Goal: Information Seeking & Learning: Learn about a topic

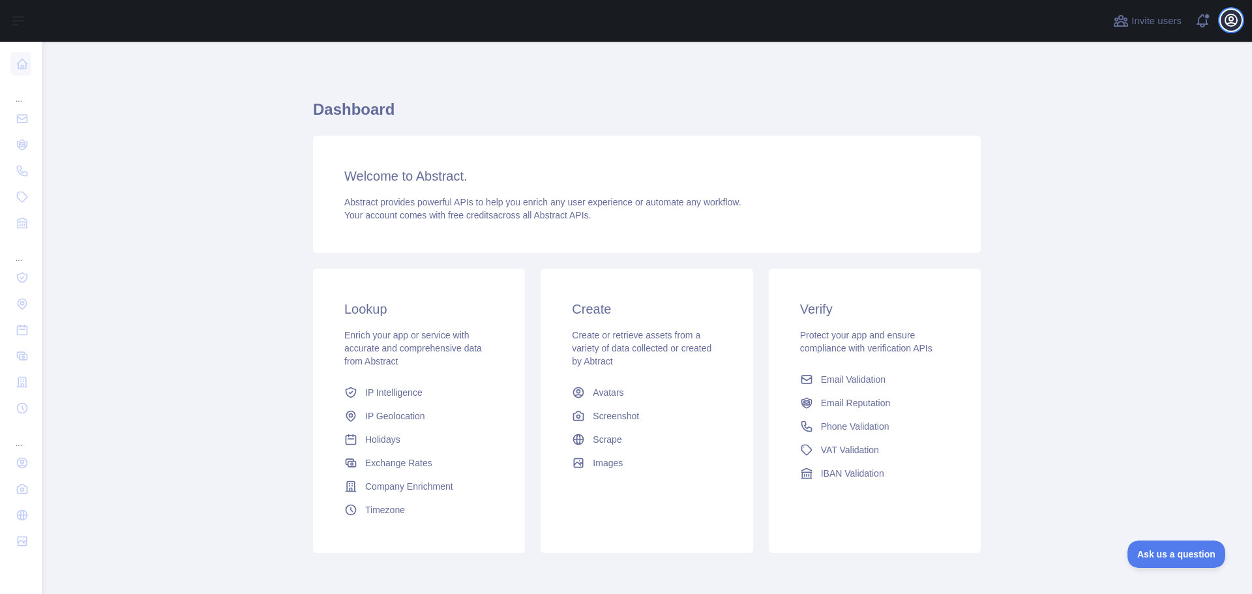
click at [1225, 22] on icon "button" at bounding box center [1232, 20] width 16 height 16
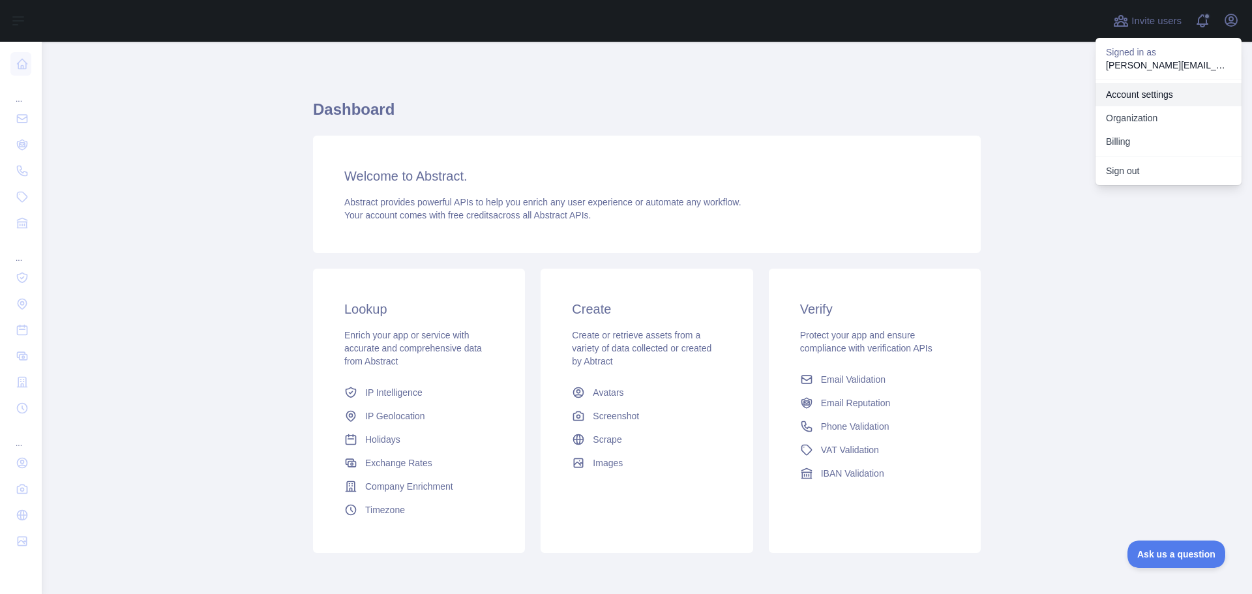
click at [1137, 99] on link "Account settings" at bounding box center [1169, 94] width 146 height 23
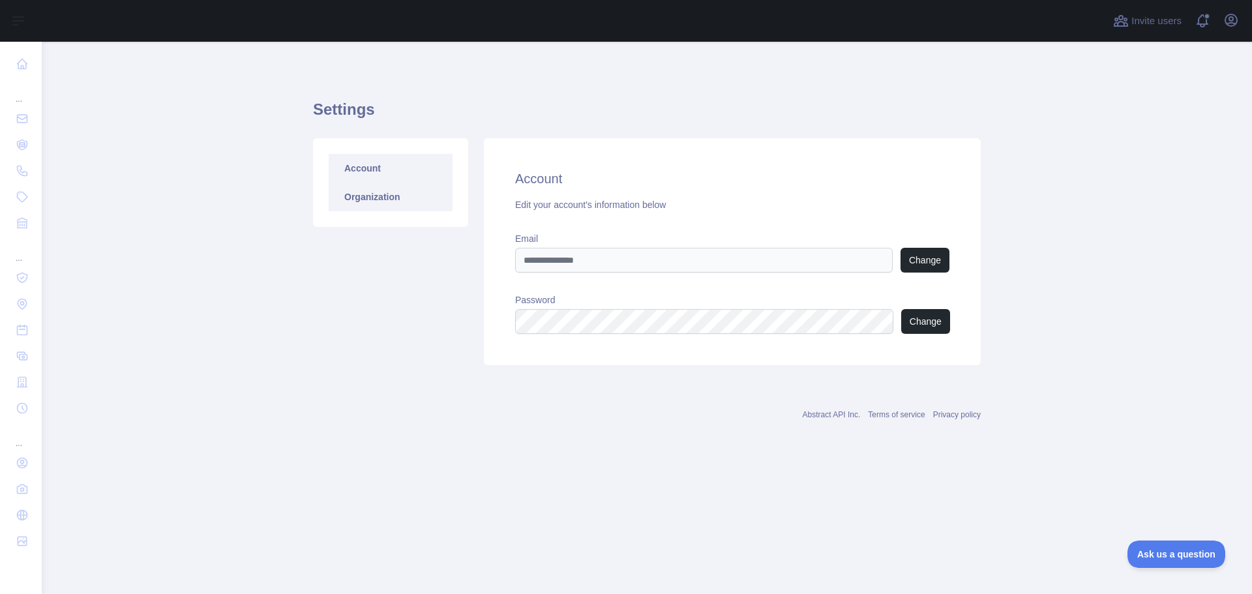
click at [379, 202] on link "Organization" at bounding box center [391, 197] width 124 height 29
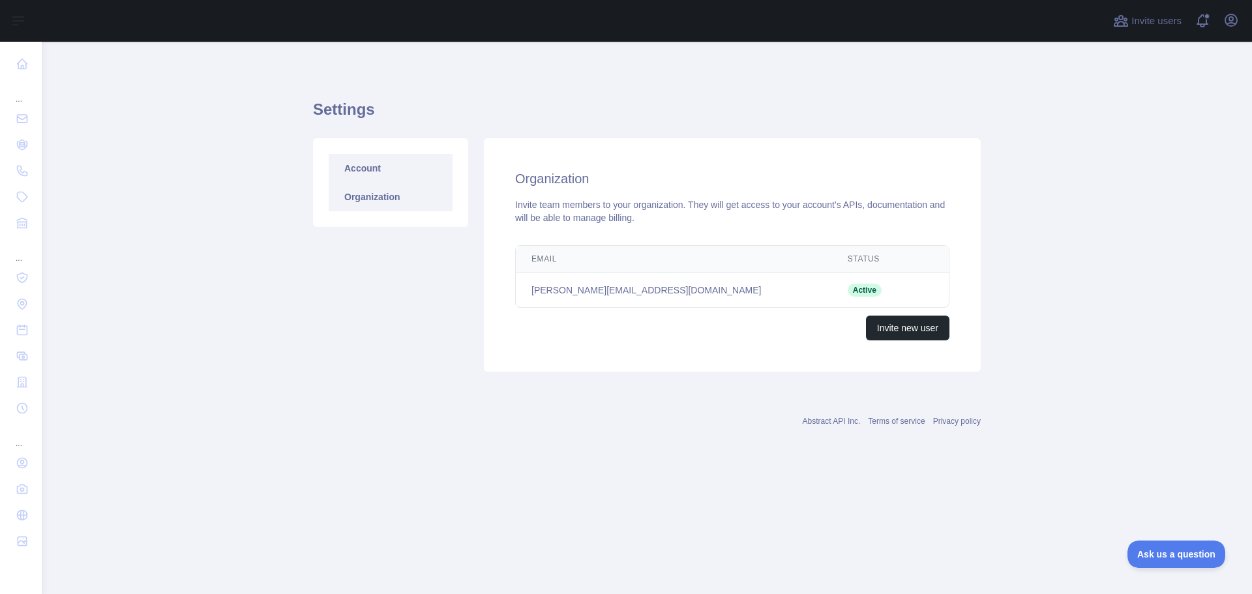
click at [385, 160] on link "Account" at bounding box center [391, 168] width 124 height 29
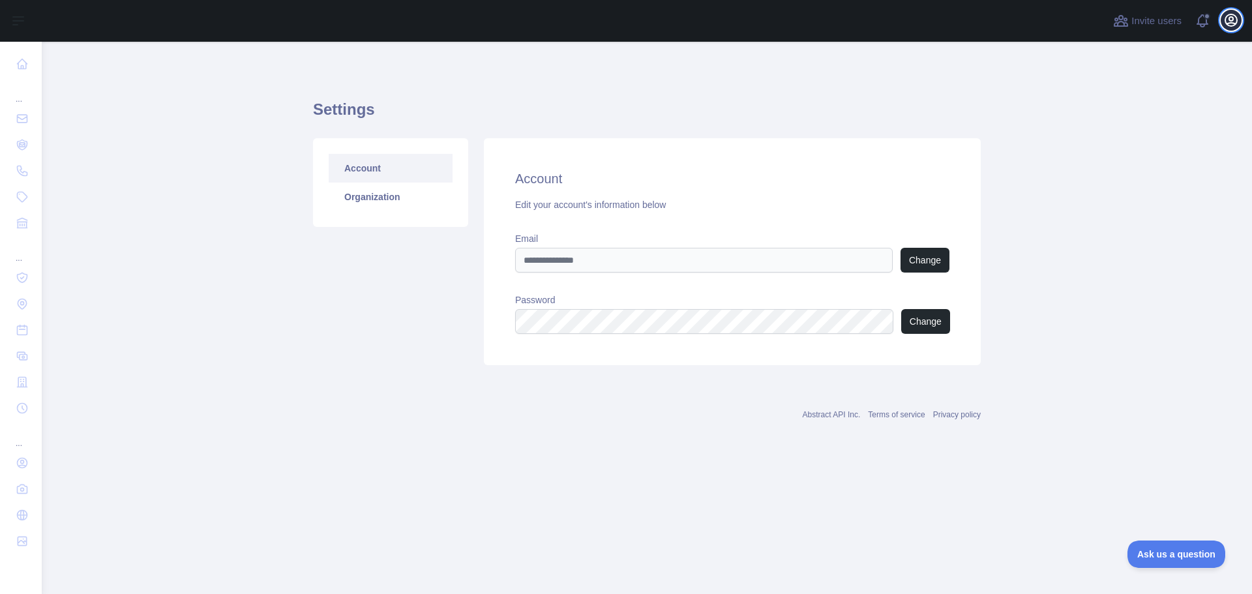
click at [1227, 19] on icon "button" at bounding box center [1232, 20] width 16 height 16
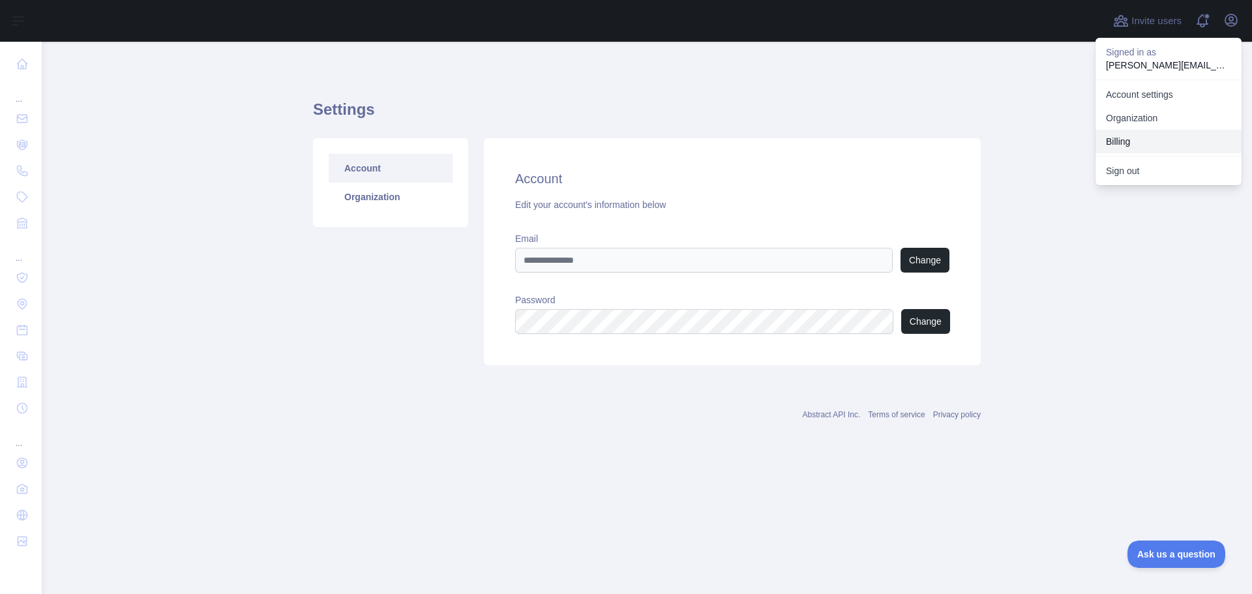
click at [1137, 146] on button "Billing" at bounding box center [1169, 141] width 146 height 23
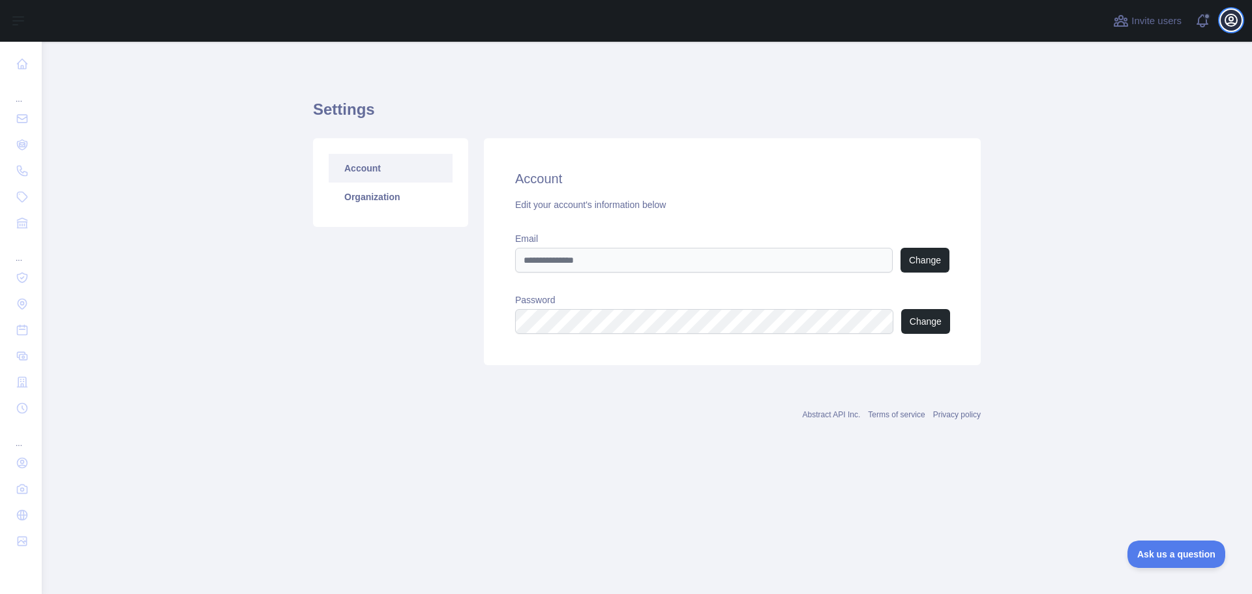
click at [1229, 21] on icon "button" at bounding box center [1232, 20] width 12 height 12
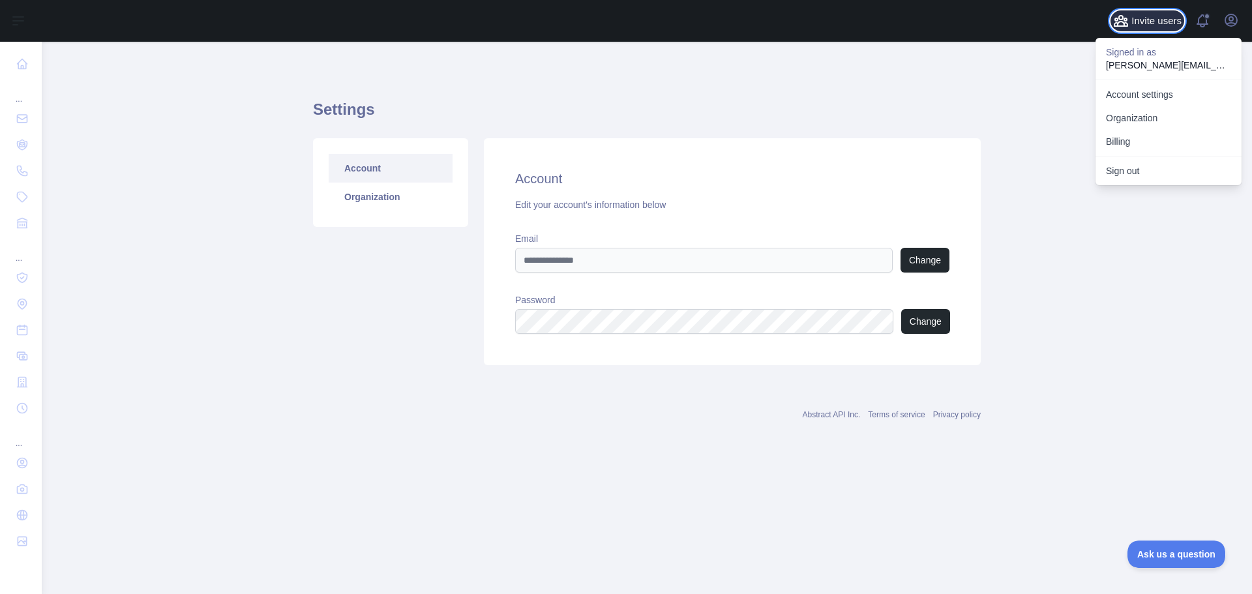
click at [1148, 16] on span "Invite users" at bounding box center [1157, 21] width 50 height 15
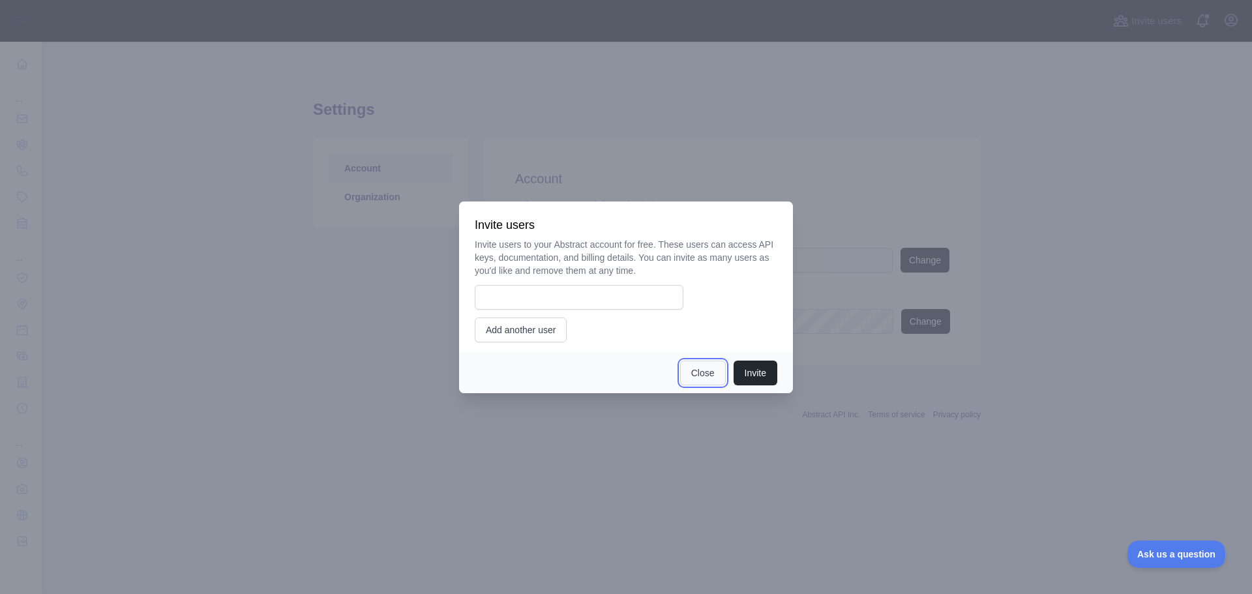
click at [703, 376] on button "Close" at bounding box center [703, 373] width 46 height 25
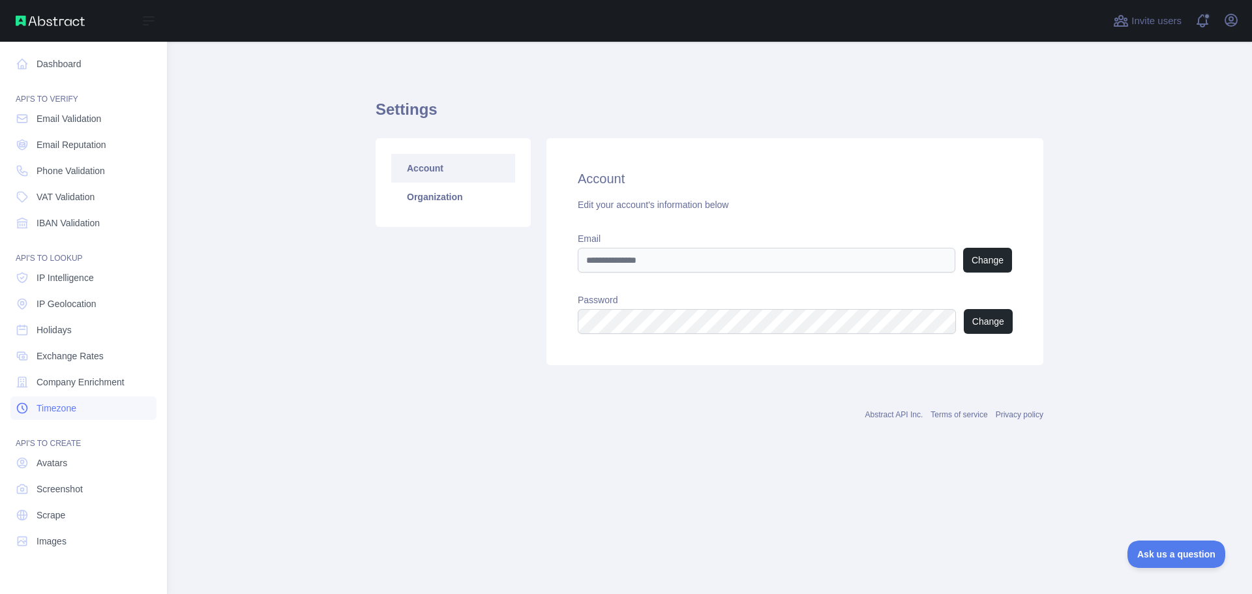
click at [67, 406] on span "Timezone" at bounding box center [57, 408] width 40 height 13
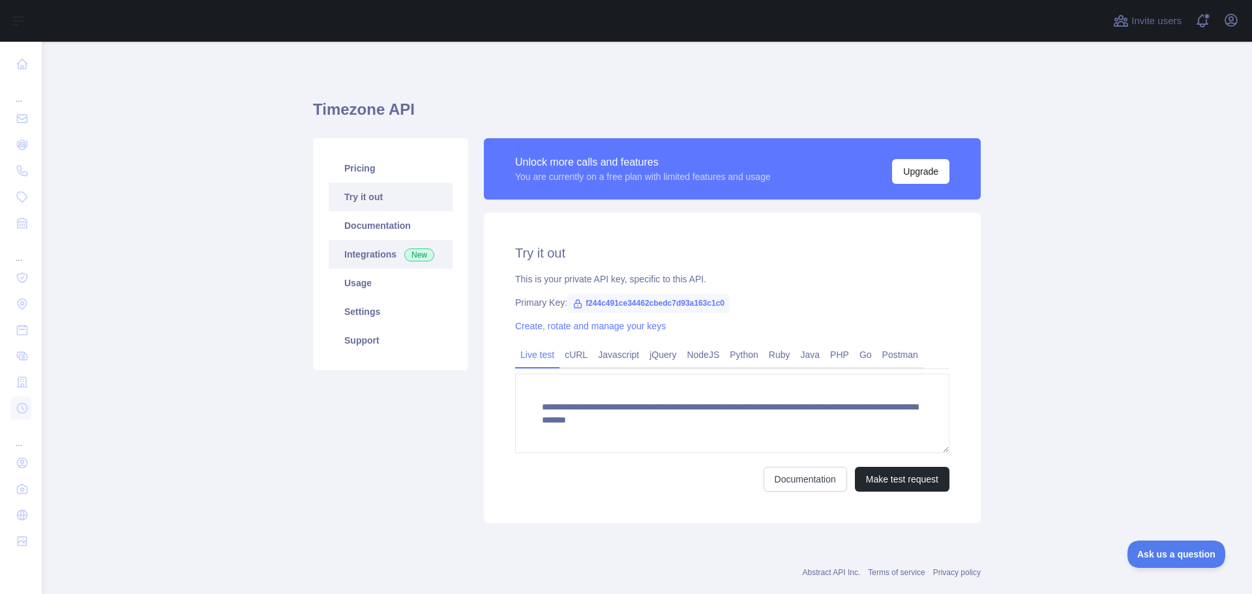
click at [362, 249] on link "Integrations New" at bounding box center [391, 254] width 124 height 29
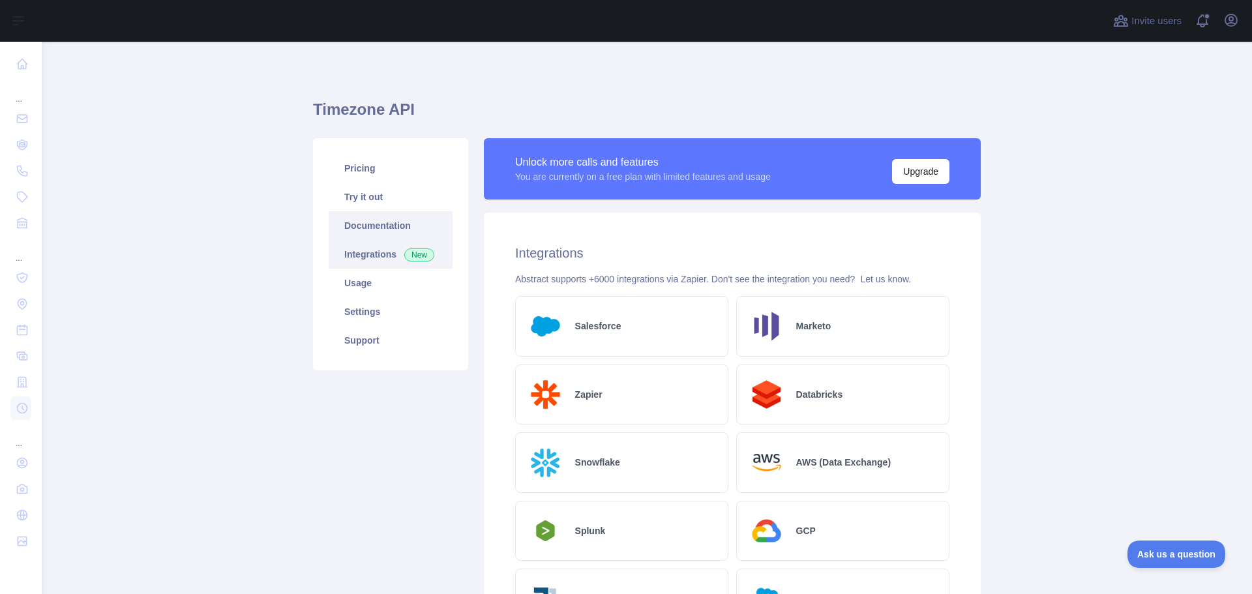
click at [376, 226] on link "Documentation" at bounding box center [391, 225] width 124 height 29
click at [370, 197] on link "Try it out" at bounding box center [391, 197] width 124 height 29
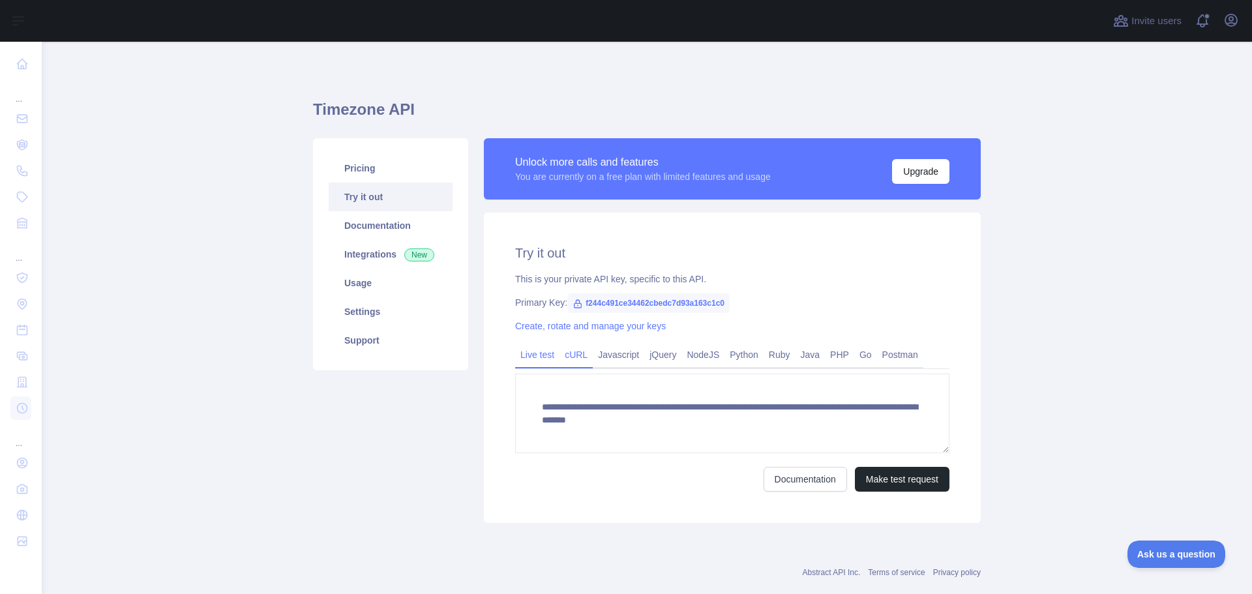
click at [561, 355] on link "cURL" at bounding box center [576, 354] width 33 height 21
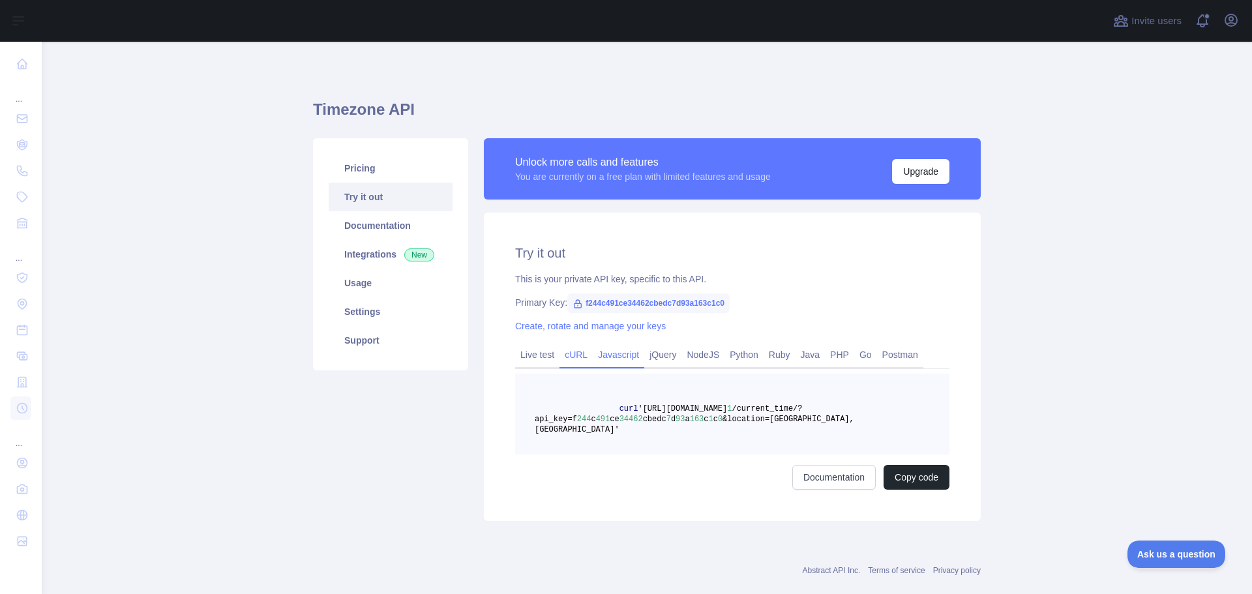
click at [606, 355] on link "Javascript" at bounding box center [619, 354] width 52 height 21
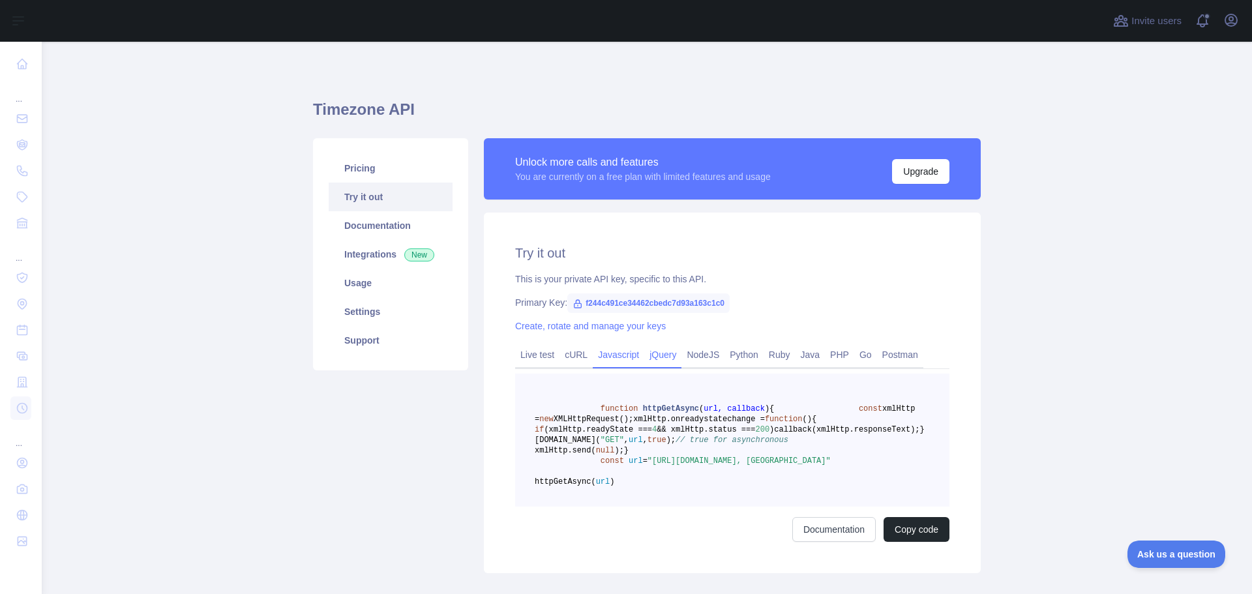
click at [653, 355] on link "jQuery" at bounding box center [662, 354] width 37 height 21
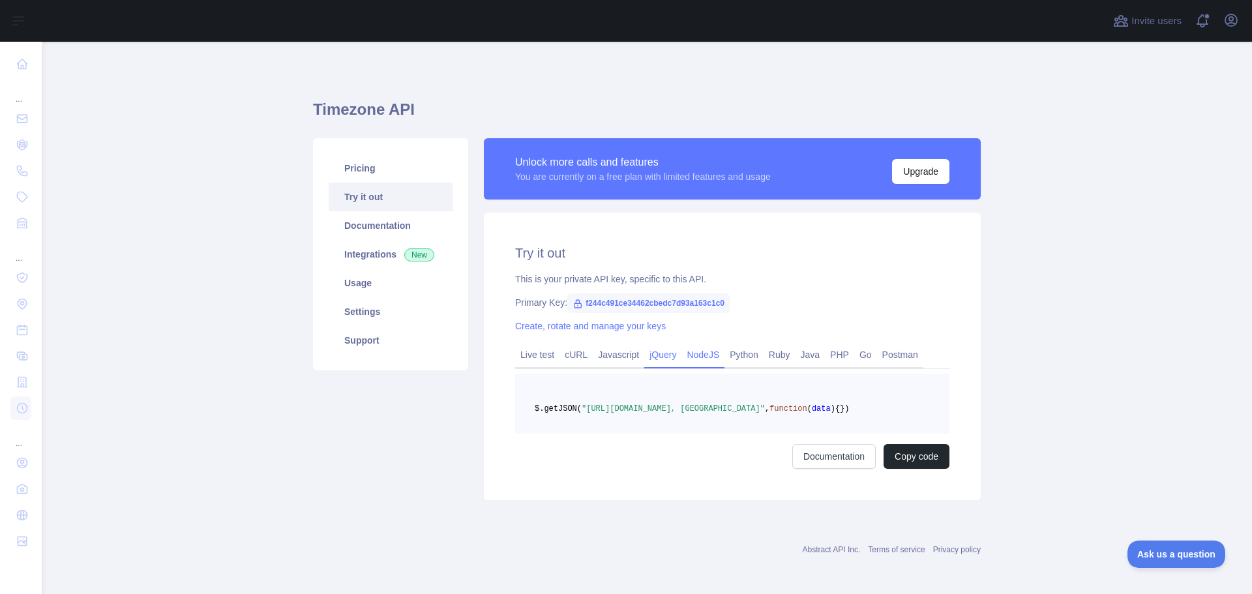
click at [688, 354] on link "NodeJS" at bounding box center [703, 354] width 43 height 21
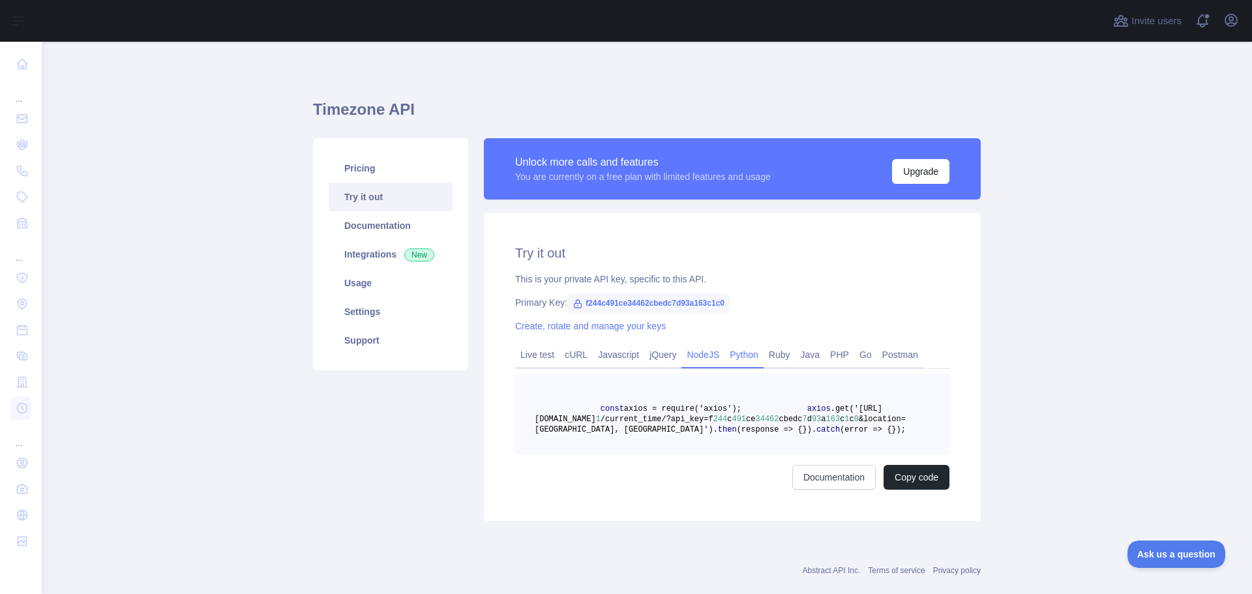
click at [732, 353] on link "Python" at bounding box center [744, 354] width 39 height 21
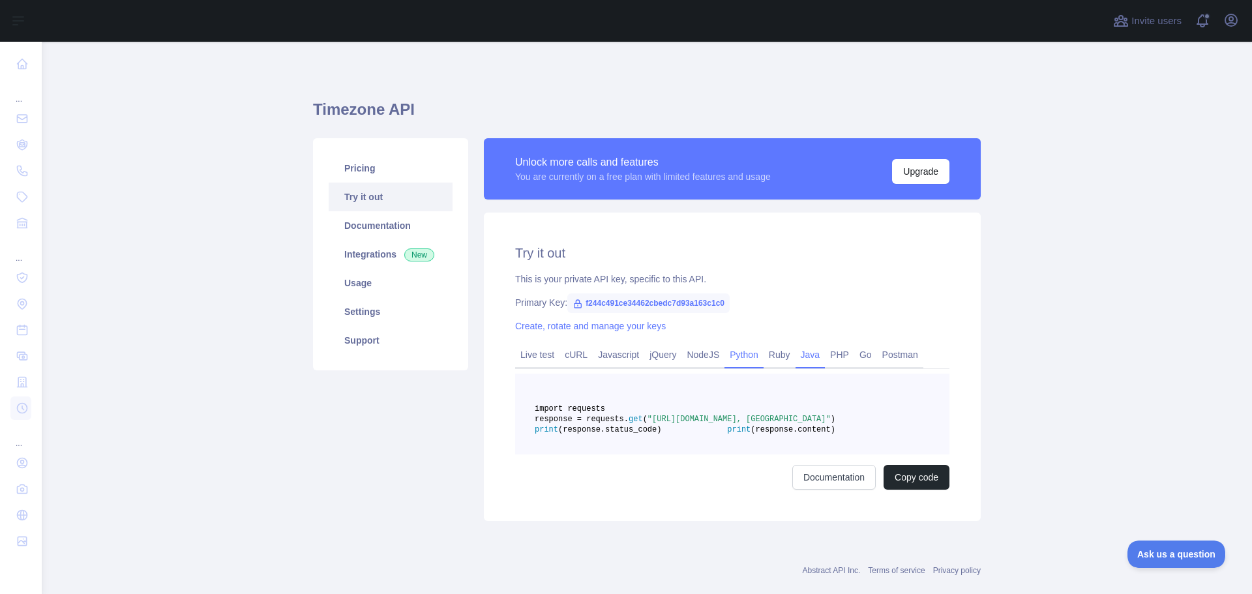
click at [800, 353] on link "Java" at bounding box center [811, 354] width 30 height 21
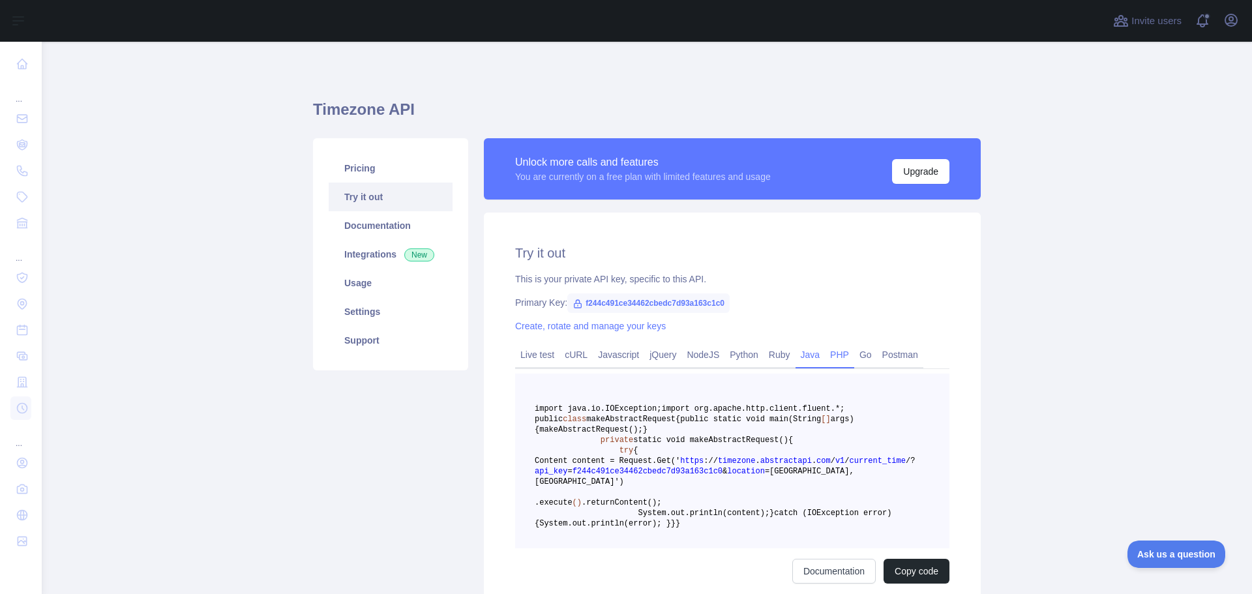
click at [827, 350] on link "PHP" at bounding box center [839, 354] width 29 height 21
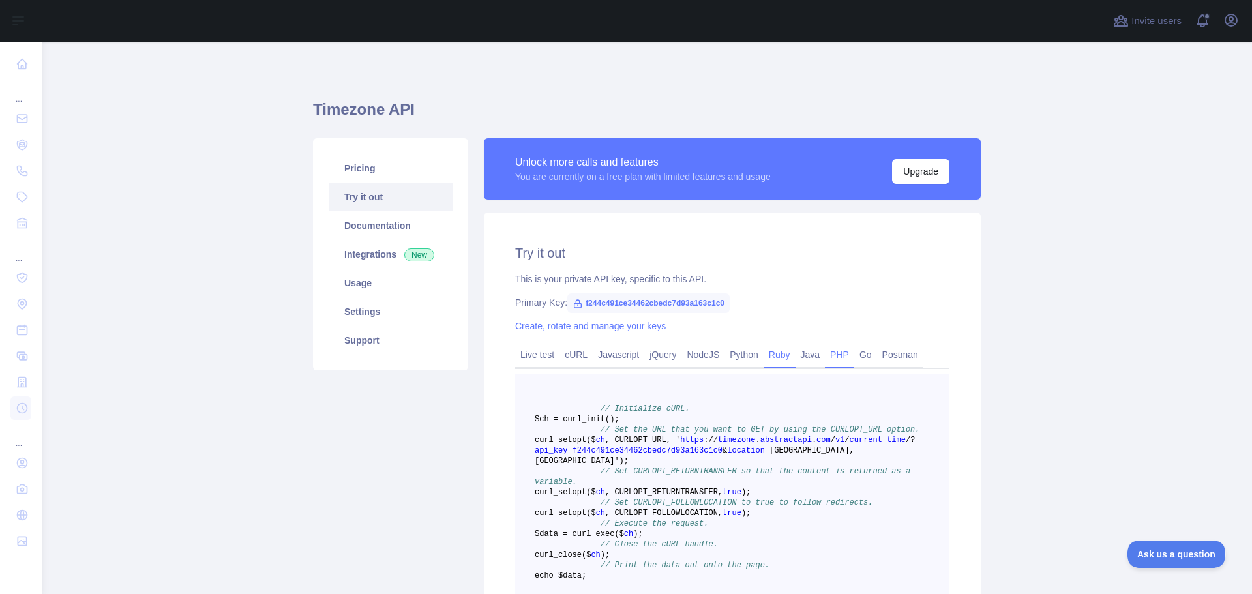
click at [774, 351] on link "Ruby" at bounding box center [780, 354] width 32 height 21
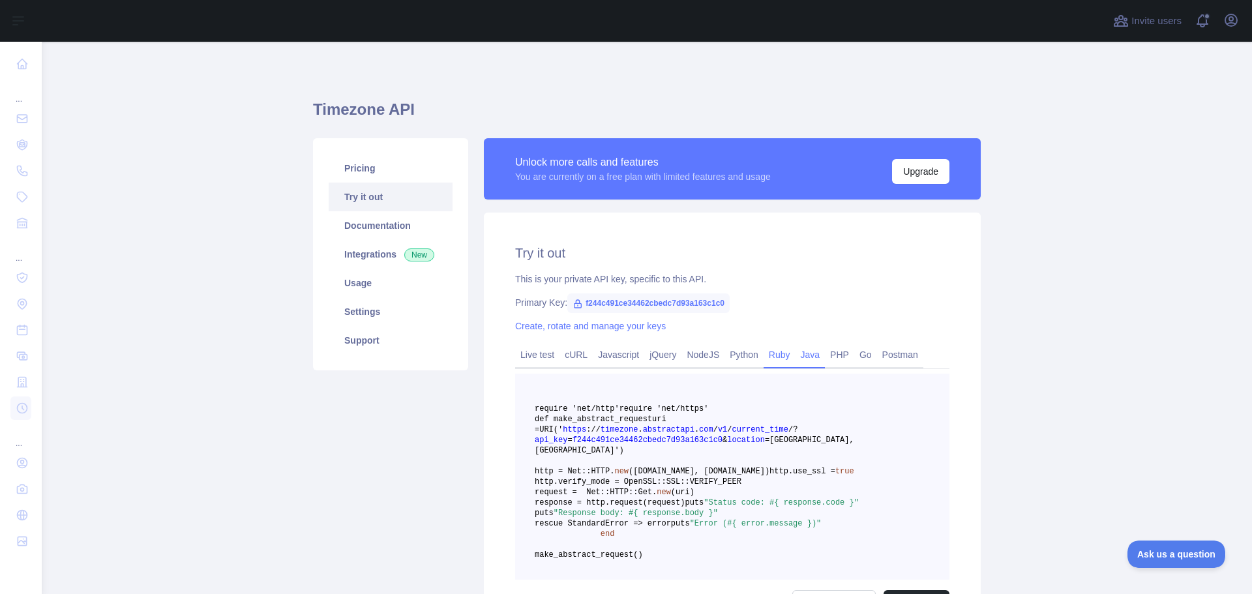
click at [798, 350] on link "Java" at bounding box center [811, 354] width 30 height 21
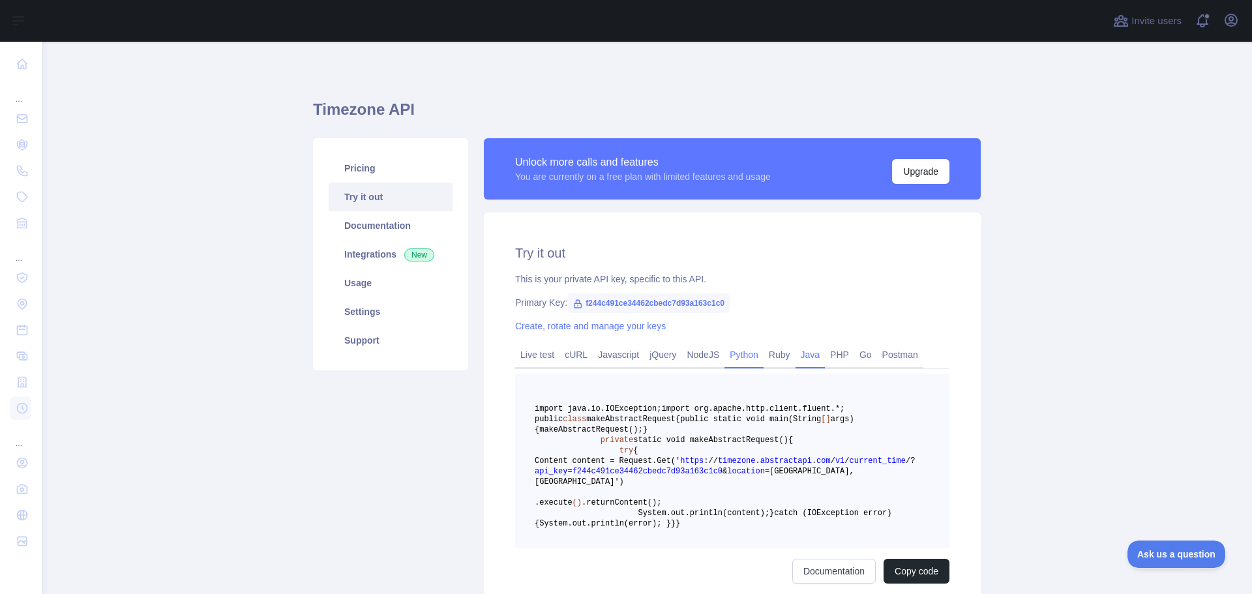
click at [727, 362] on link "Python" at bounding box center [744, 354] width 39 height 21
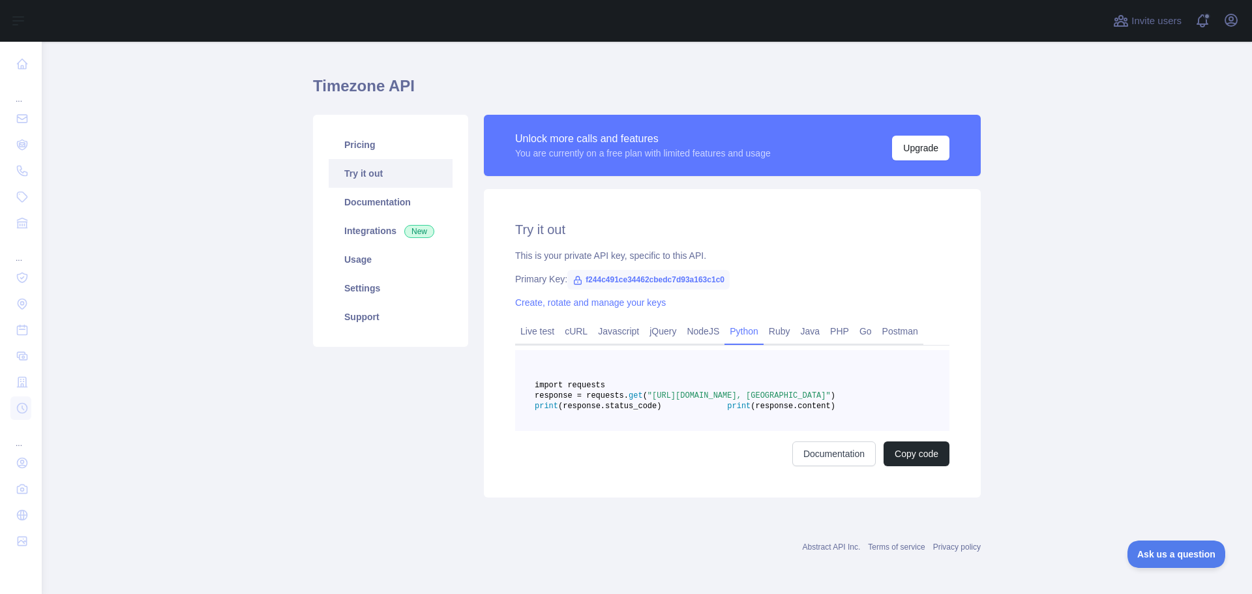
scroll to position [55, 0]
click at [569, 321] on link "cURL" at bounding box center [576, 331] width 33 height 21
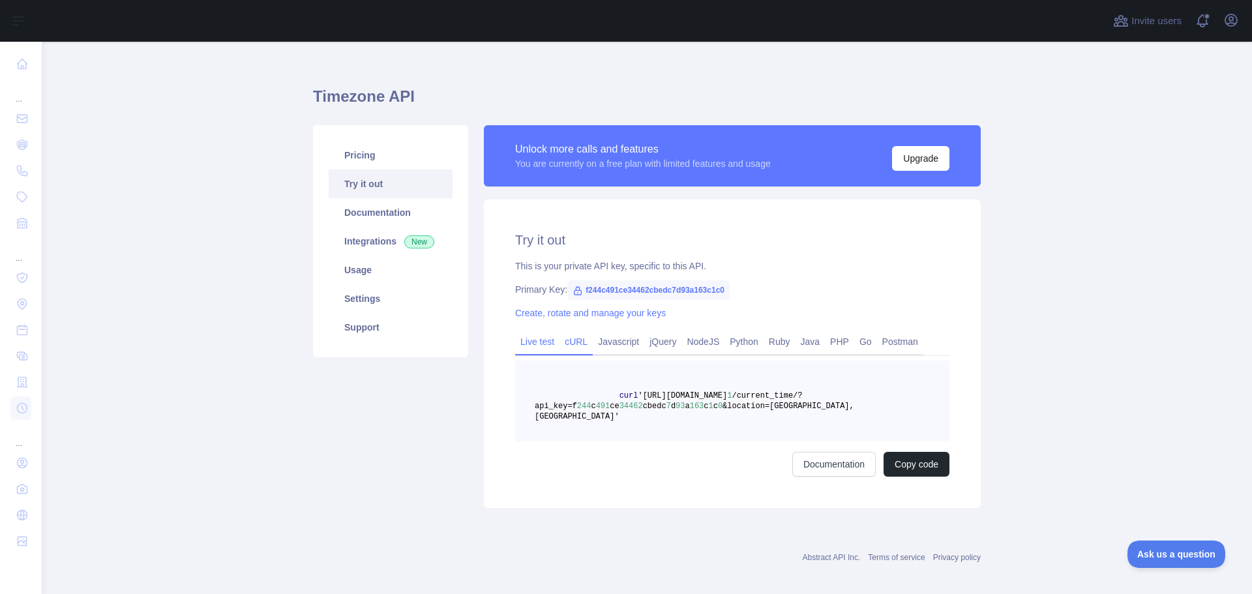
click at [535, 337] on link "Live test" at bounding box center [537, 341] width 44 height 21
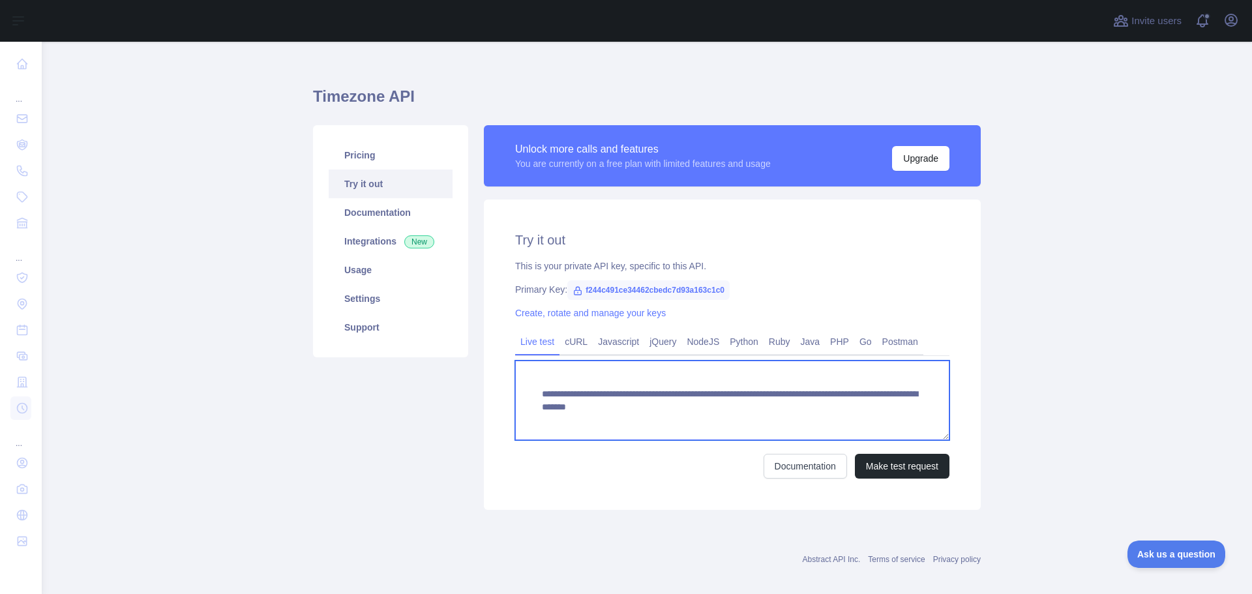
drag, startPoint x: 536, startPoint y: 396, endPoint x: 866, endPoint y: 403, distance: 329.5
click at [866, 403] on textarea "**********" at bounding box center [732, 401] width 434 height 80
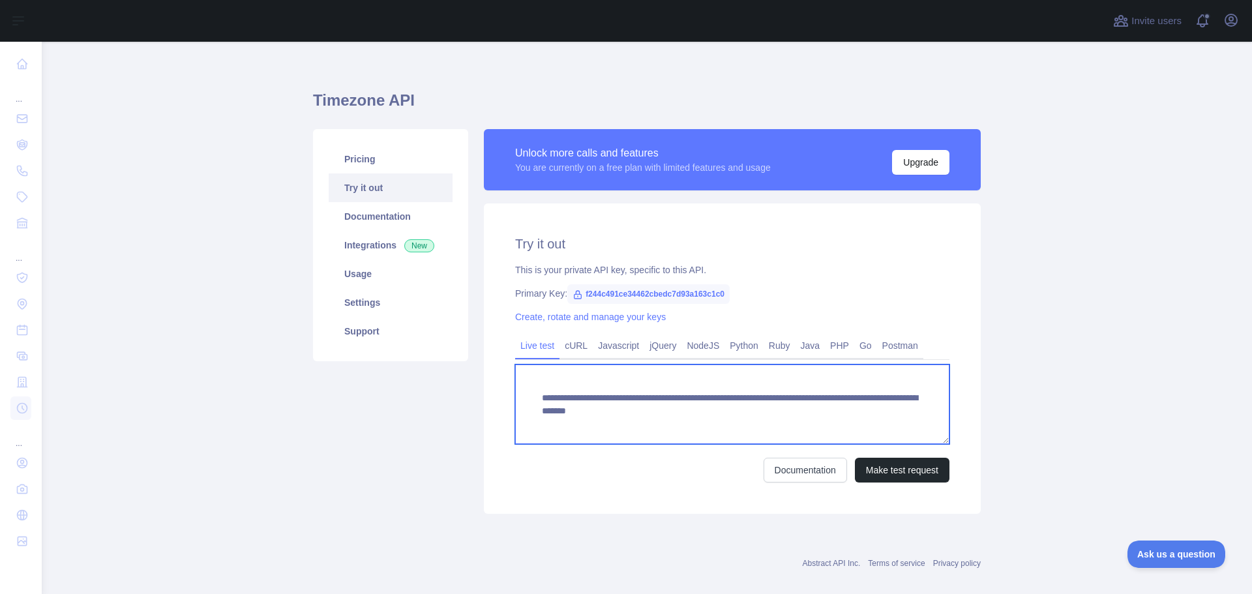
scroll to position [0, 0]
